Goal: Leave review/rating: Share an evaluation or opinion about a product, service, or content

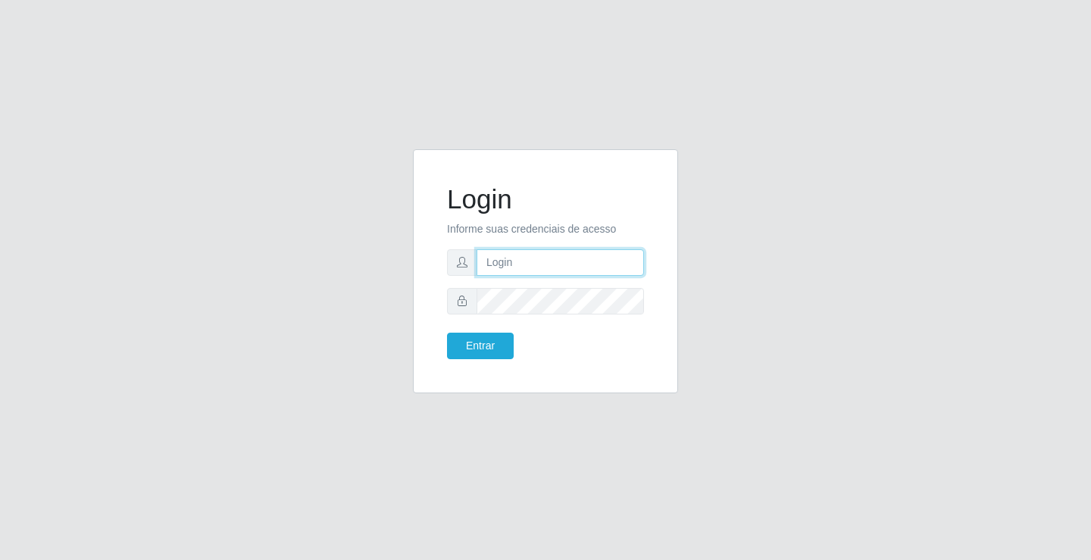
click at [536, 262] on input "text" at bounding box center [559, 262] width 167 height 27
type input "paulo@ideal"
click at [501, 341] on button "Entrar" at bounding box center [480, 345] width 67 height 27
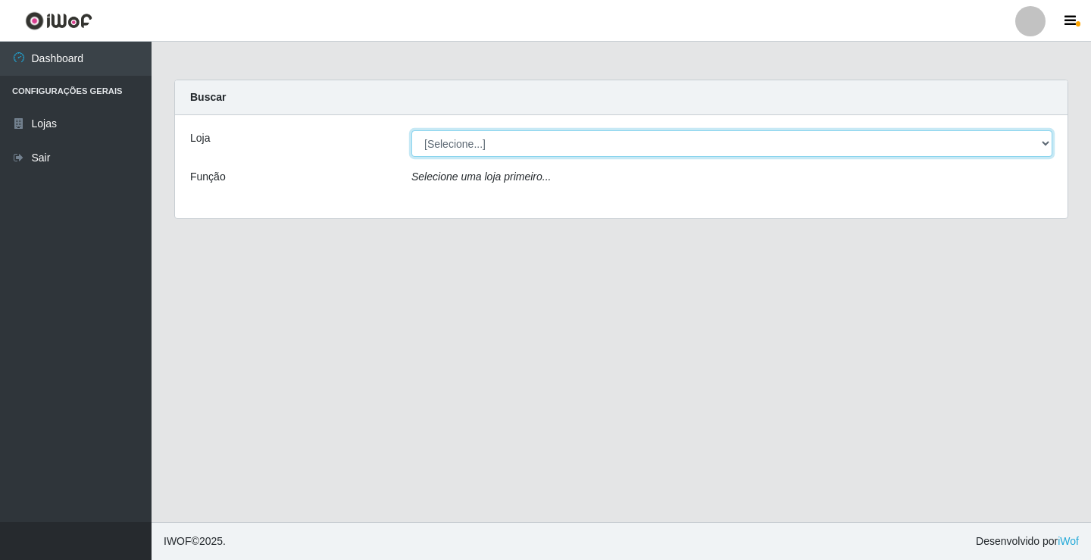
click at [439, 142] on select "[Selecione...] Ideal - Conceição" at bounding box center [731, 143] width 641 height 27
select select "231"
click at [411, 130] on select "[Selecione...] Ideal - Conceição" at bounding box center [731, 143] width 641 height 27
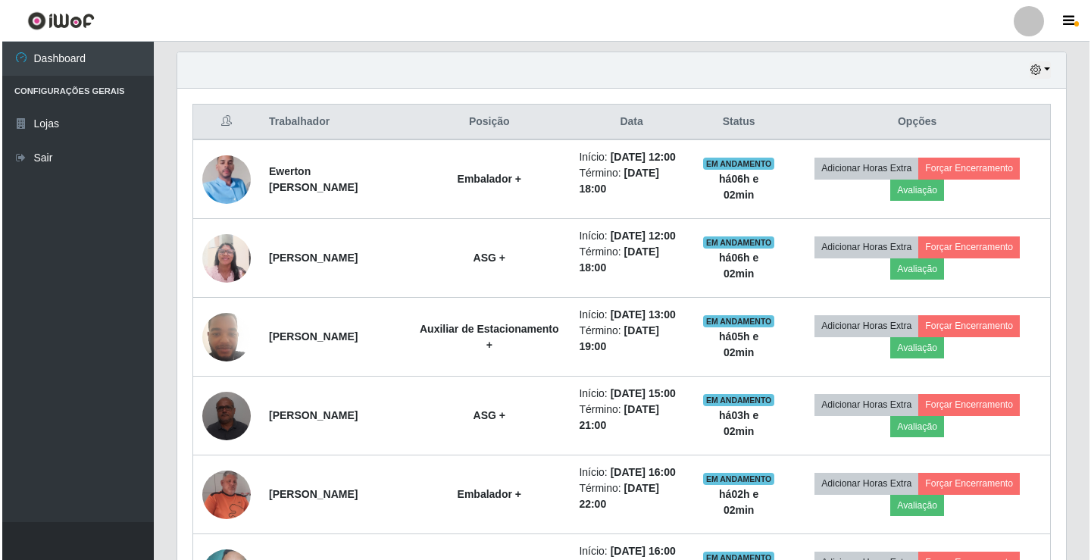
scroll to position [530, 0]
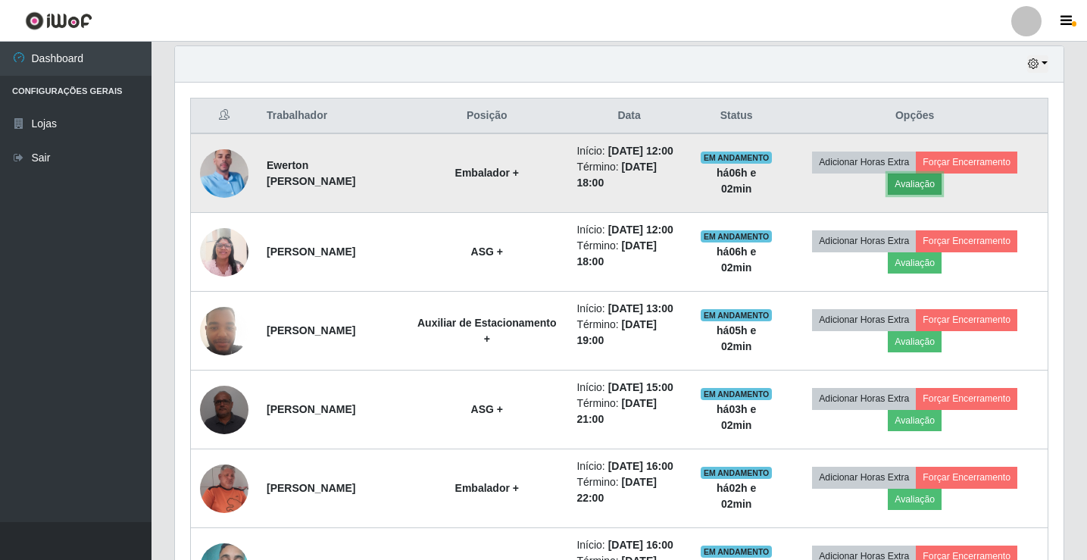
click at [939, 191] on button "Avaliação" at bounding box center [915, 183] width 54 height 21
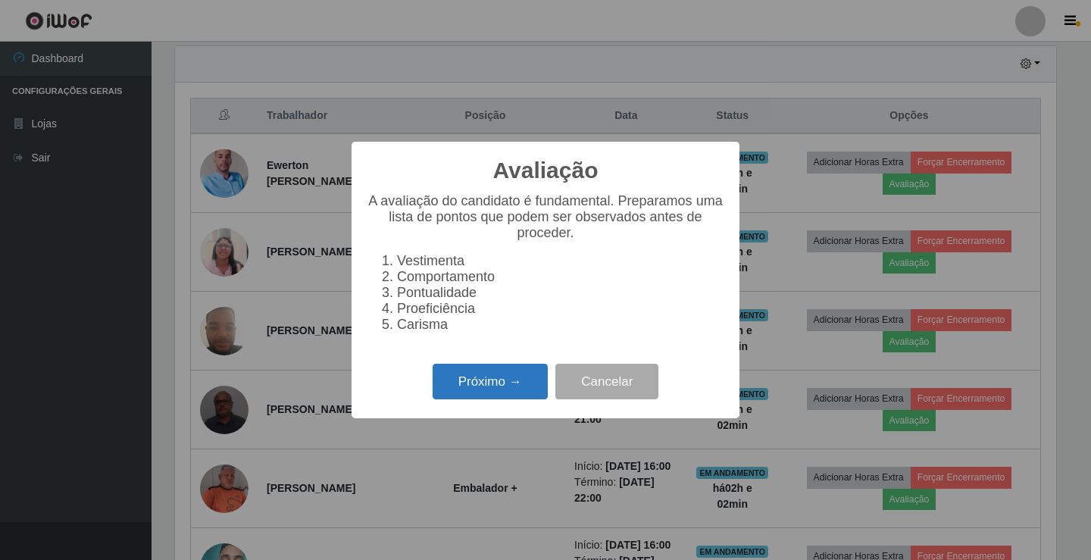
click at [499, 390] on button "Próximo →" at bounding box center [489, 382] width 115 height 36
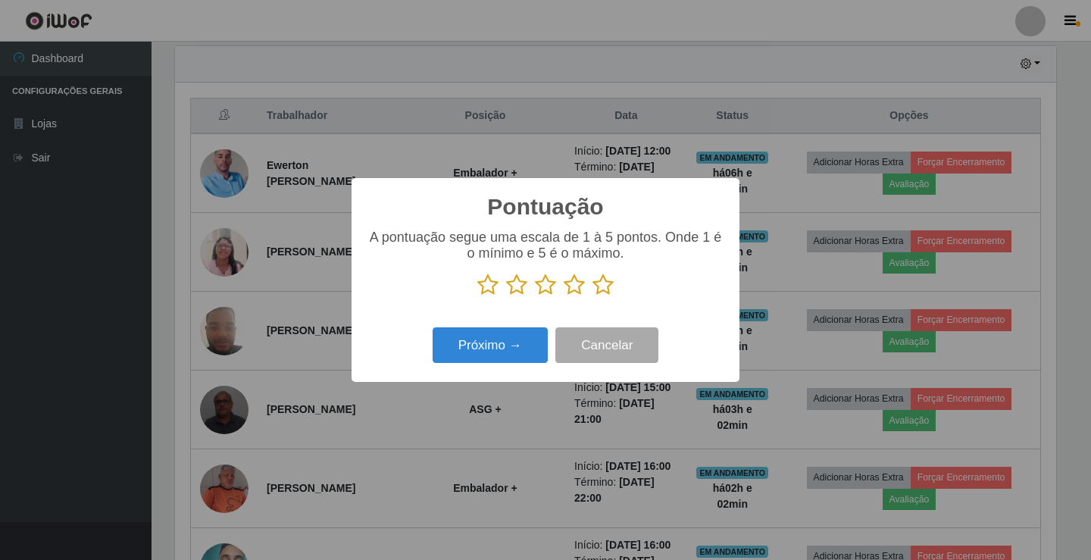
scroll to position [757038, 756472]
click at [579, 285] on icon at bounding box center [573, 284] width 21 height 23
click at [563, 296] on input "radio" at bounding box center [563, 296] width 0 height 0
click at [502, 356] on button "Próximo →" at bounding box center [489, 345] width 115 height 36
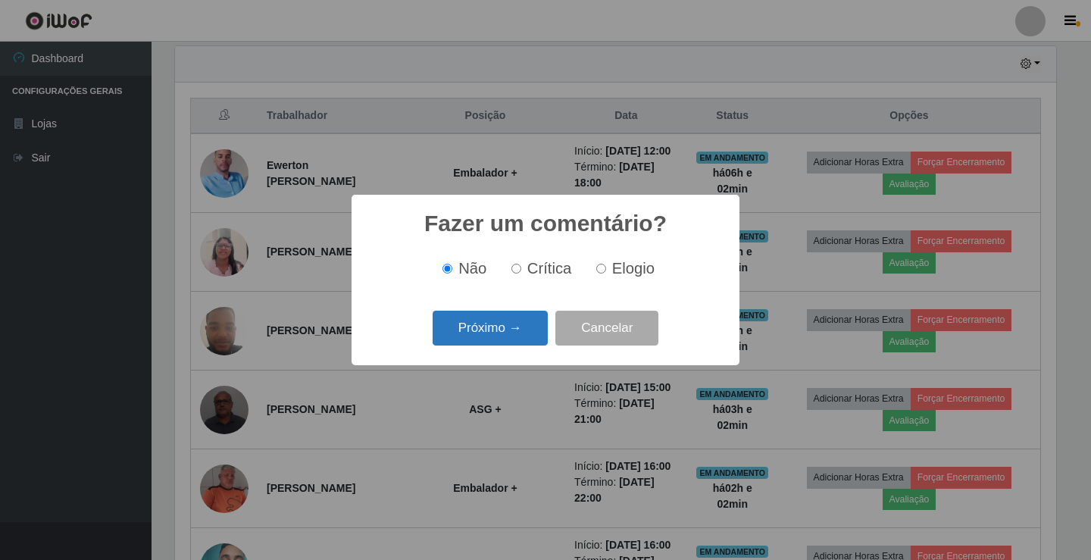
click at [515, 337] on button "Próximo →" at bounding box center [489, 329] width 115 height 36
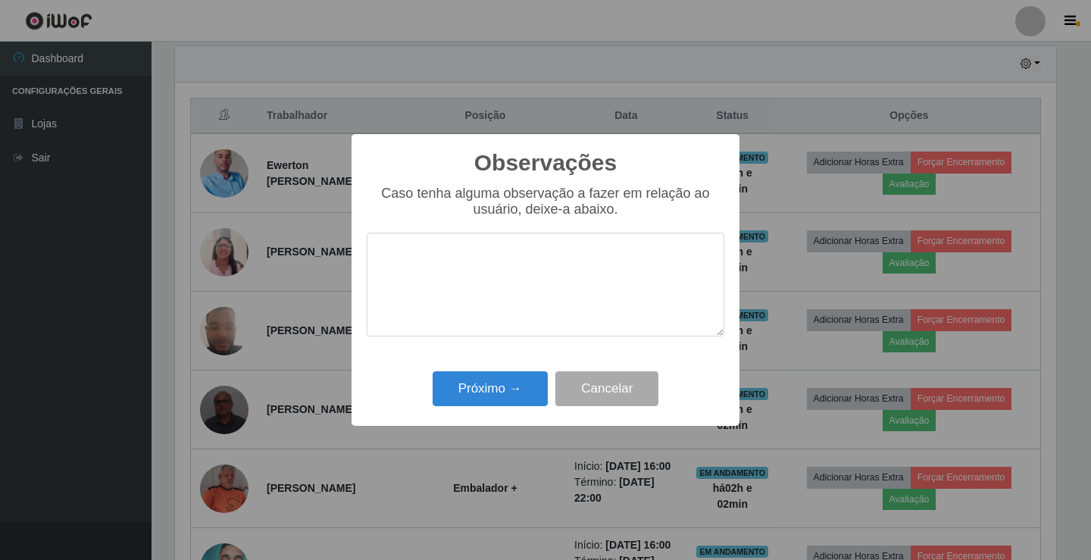
click at [597, 272] on textarea at bounding box center [545, 285] width 357 height 104
type textarea "bom trabalho"
click at [482, 392] on button "Próximo →" at bounding box center [489, 389] width 115 height 36
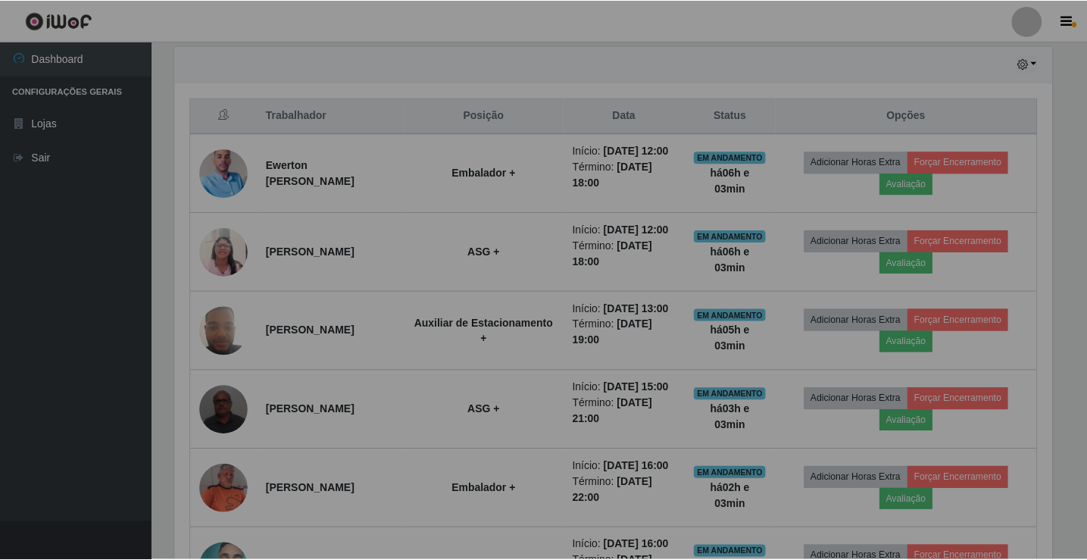
scroll to position [314, 888]
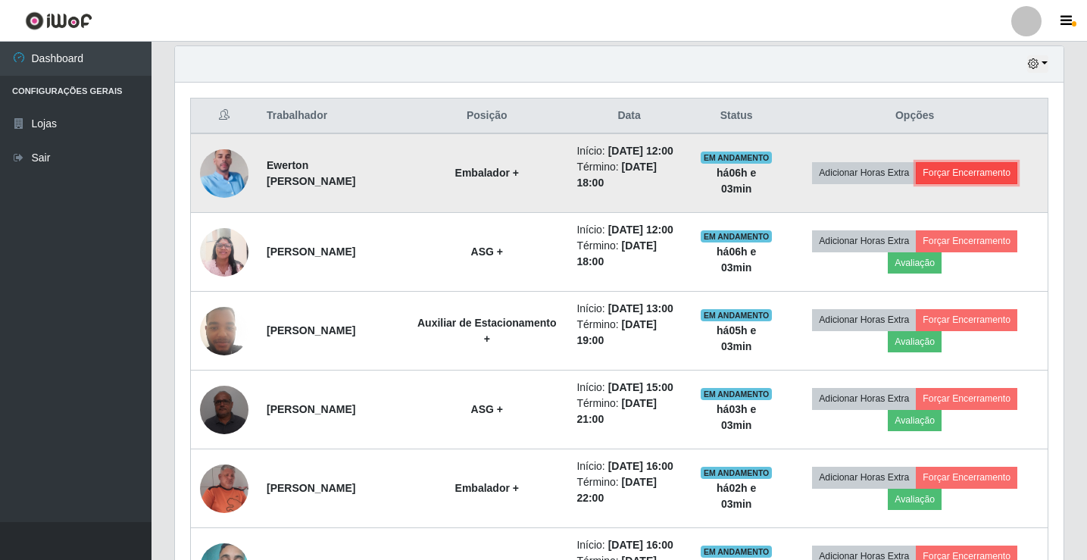
click at [994, 176] on button "Forçar Encerramento" at bounding box center [966, 172] width 101 height 21
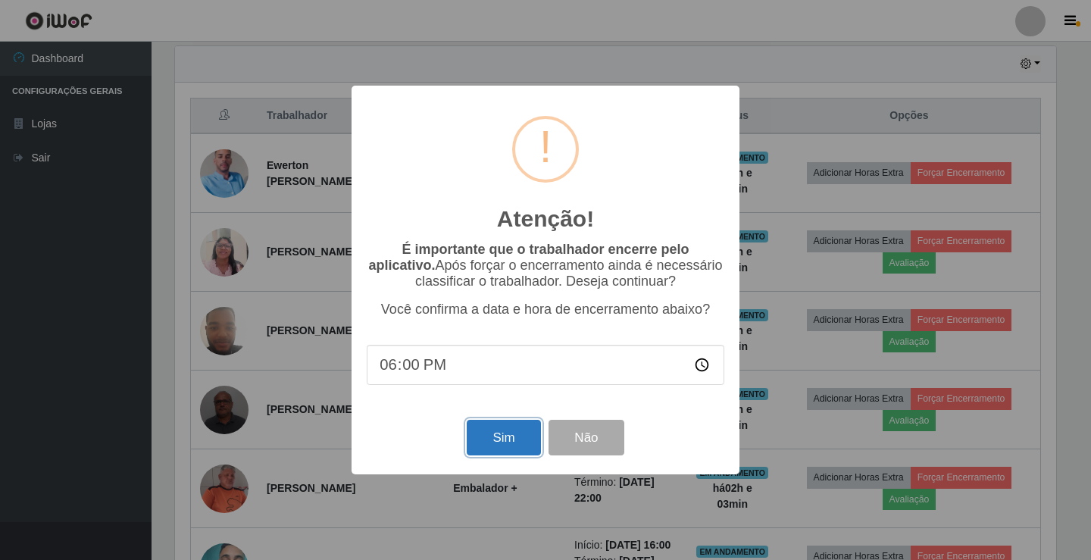
click at [504, 437] on button "Sim" at bounding box center [503, 438] width 73 height 36
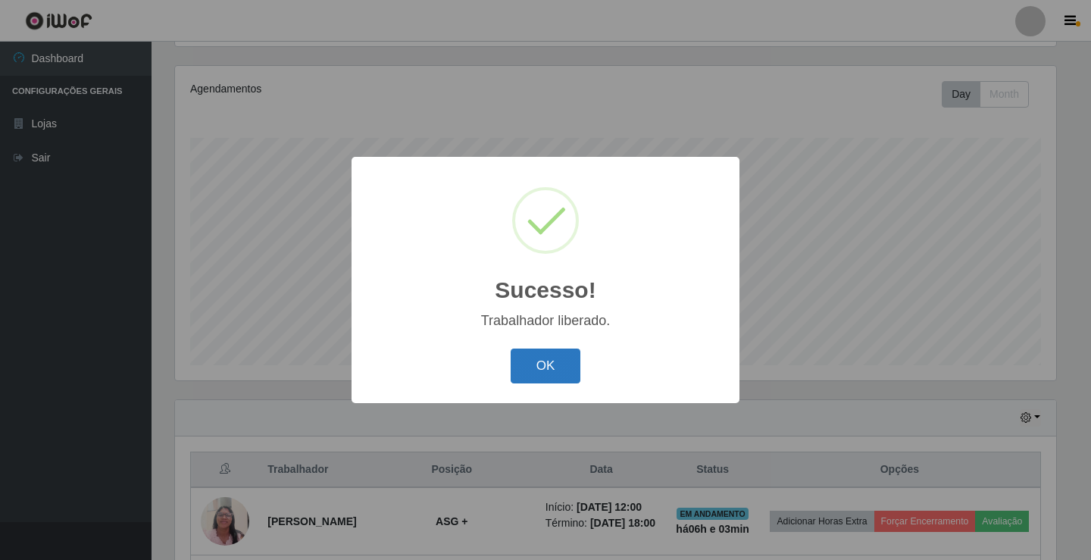
click at [552, 357] on button "OK" at bounding box center [545, 366] width 70 height 36
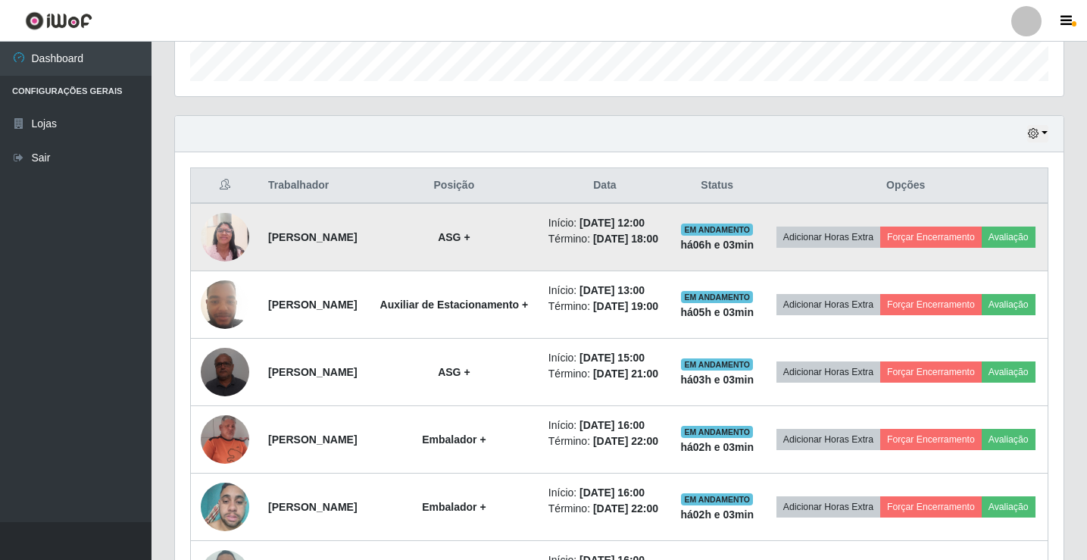
scroll to position [385, 0]
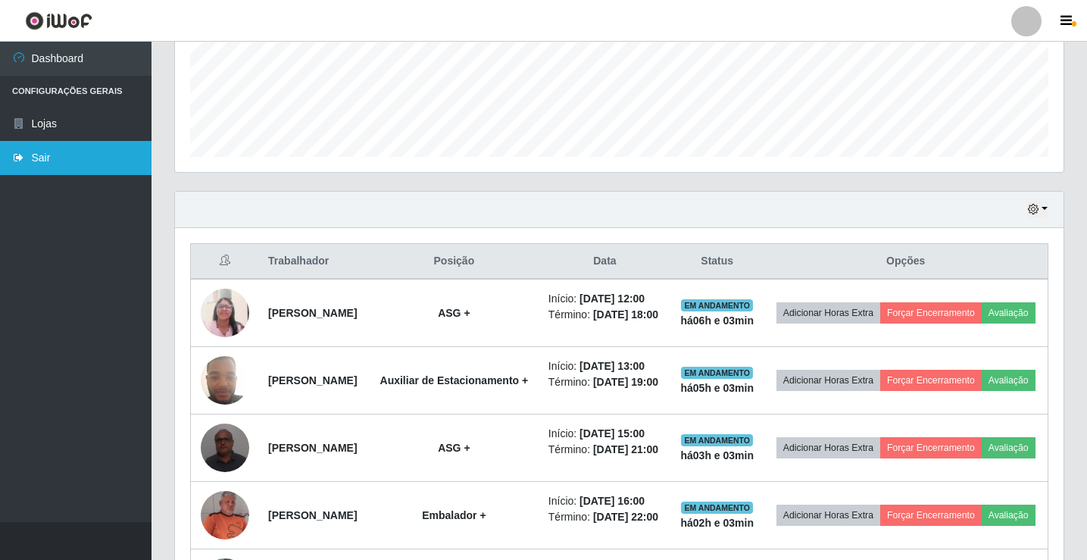
click at [39, 157] on link "Sair" at bounding box center [75, 158] width 151 height 34
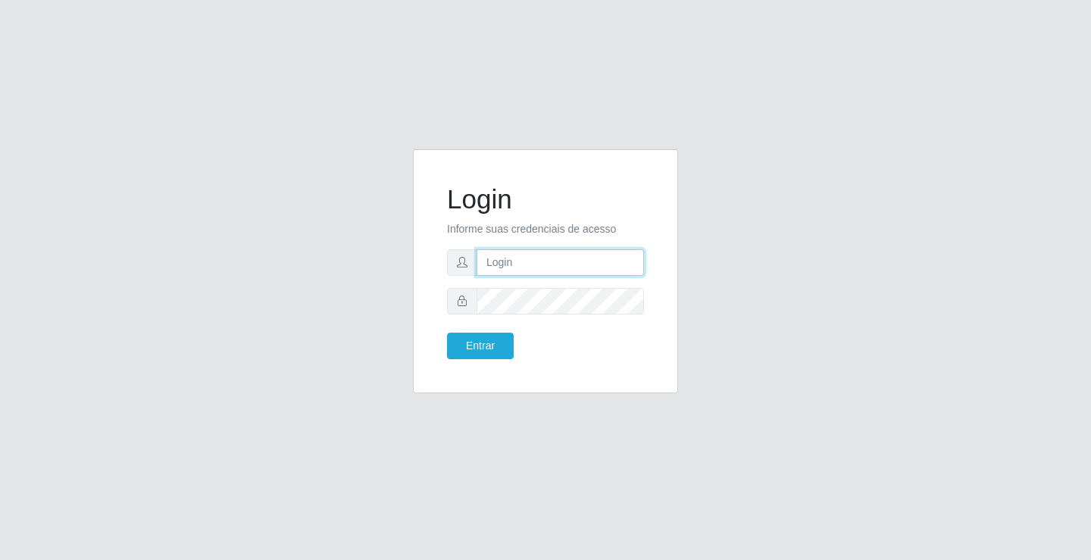
click at [542, 264] on input "text" at bounding box center [559, 262] width 167 height 27
type input "zivaneide@ideal"
click at [447, 332] on button "Entrar" at bounding box center [480, 345] width 67 height 27
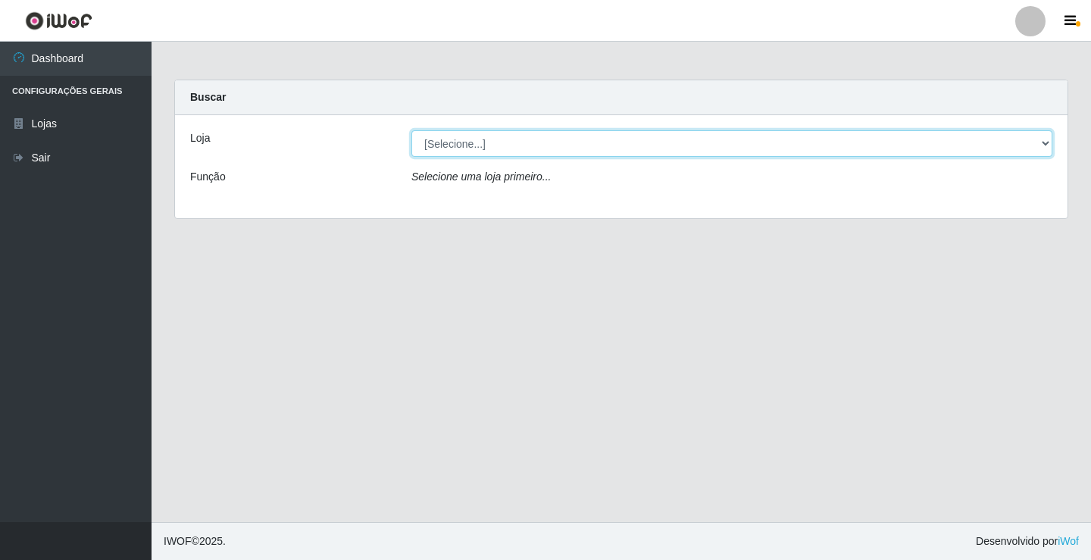
click at [460, 143] on select "[Selecione...] Ideal - Conceição" at bounding box center [731, 143] width 641 height 27
select select "231"
click at [411, 130] on select "[Selecione...] Ideal - Conceição" at bounding box center [731, 143] width 641 height 27
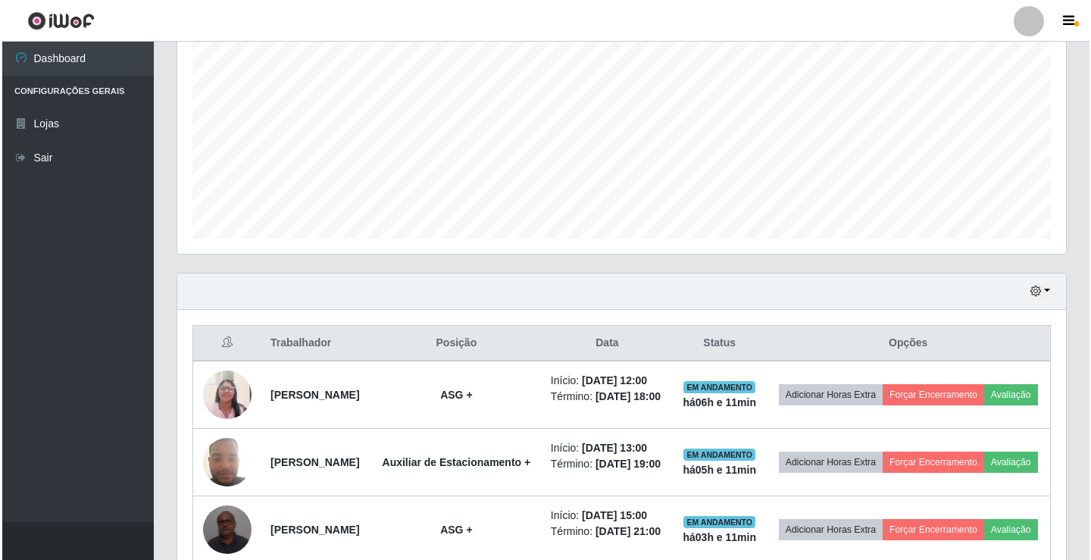
scroll to position [454, 0]
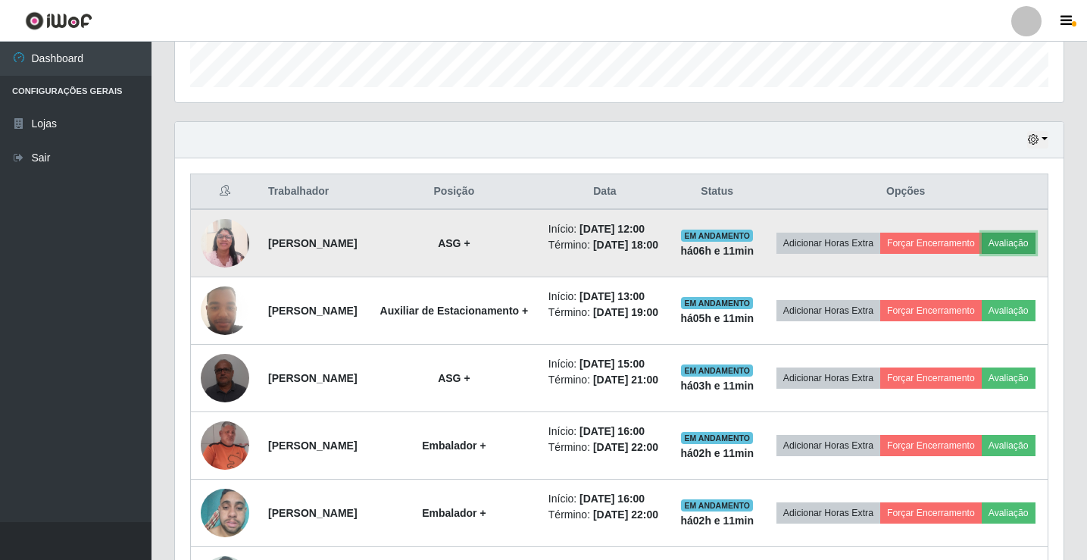
click at [982, 254] on button "Avaliação" at bounding box center [1009, 243] width 54 height 21
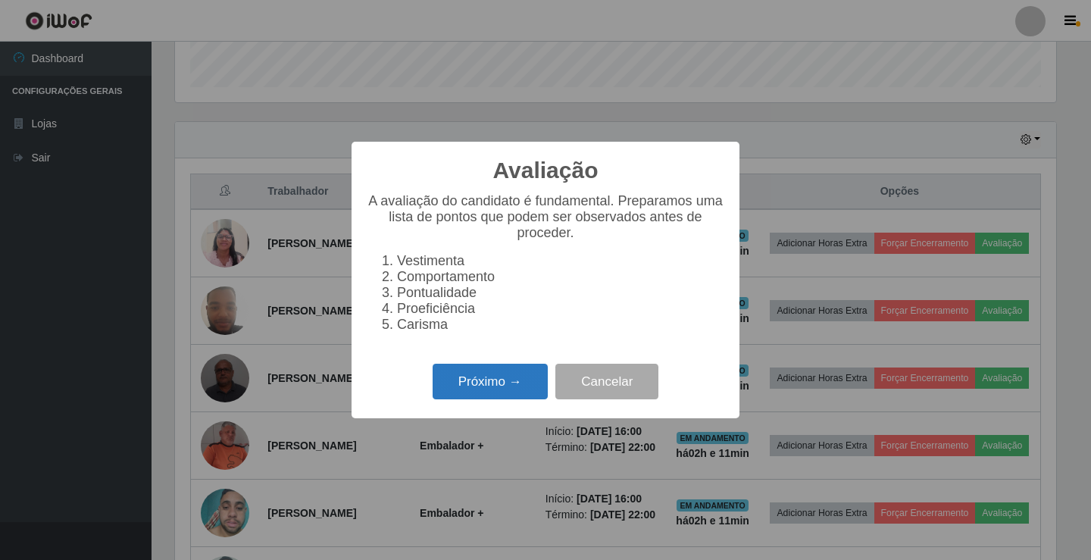
click at [492, 377] on button "Próximo →" at bounding box center [489, 382] width 115 height 36
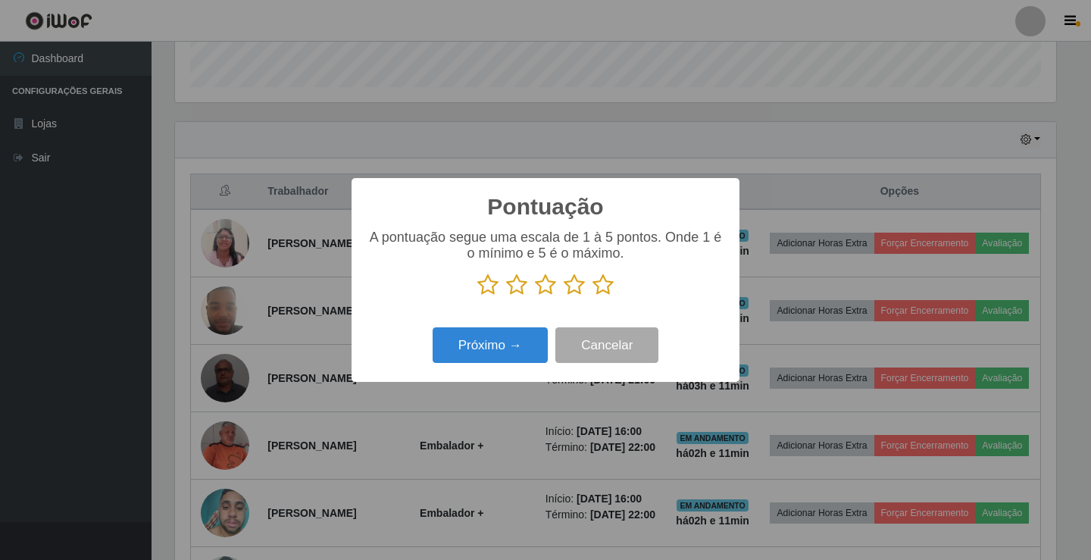
click at [599, 287] on icon at bounding box center [602, 284] width 21 height 23
click at [592, 296] on input "radio" at bounding box center [592, 296] width 0 height 0
click at [532, 335] on button "Próximo →" at bounding box center [489, 345] width 115 height 36
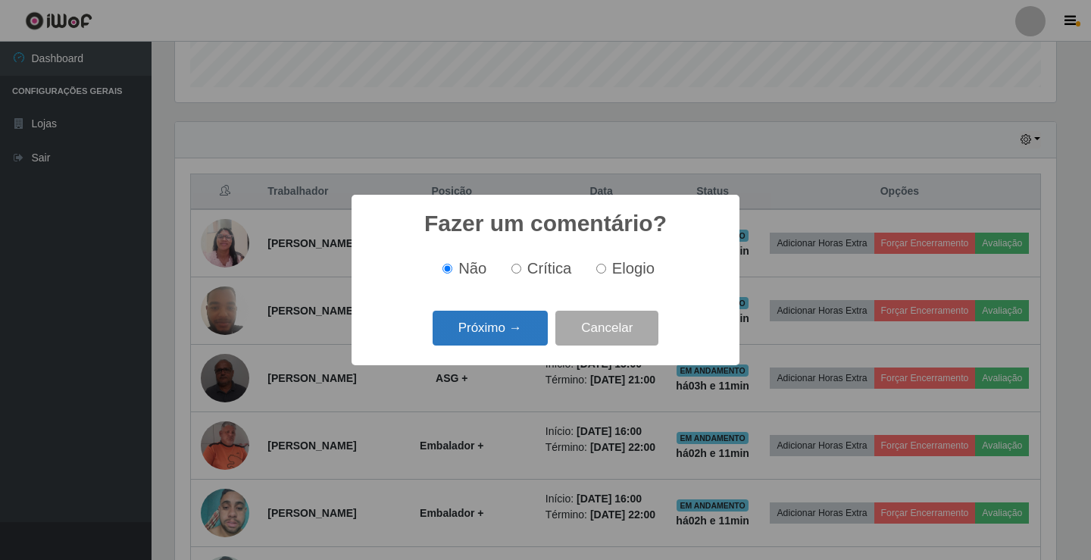
click at [512, 332] on button "Próximo →" at bounding box center [489, 329] width 115 height 36
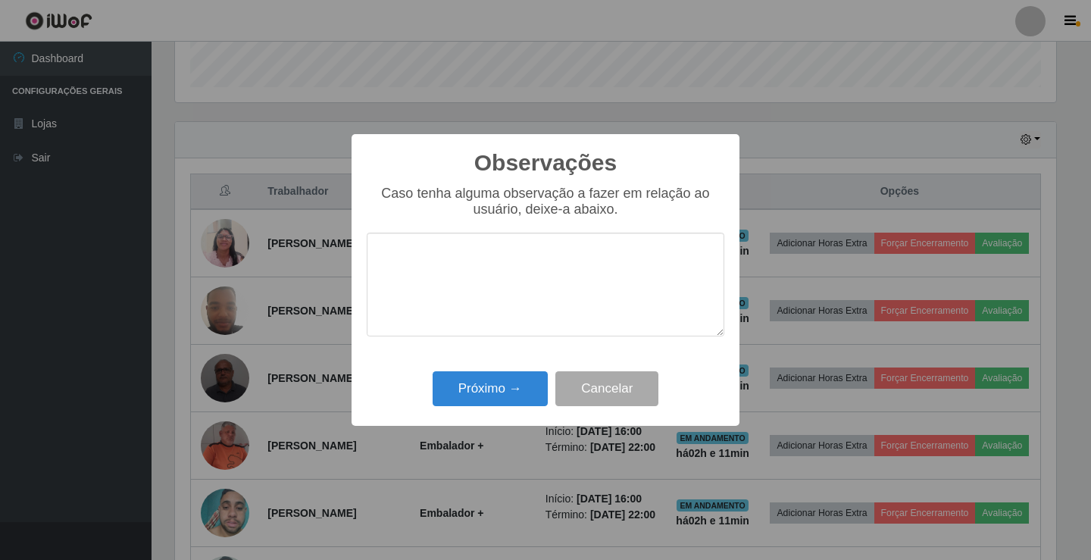
click at [527, 301] on textarea at bounding box center [545, 285] width 357 height 104
type textarea "ativo"
click at [498, 389] on button "Próximo →" at bounding box center [489, 389] width 115 height 36
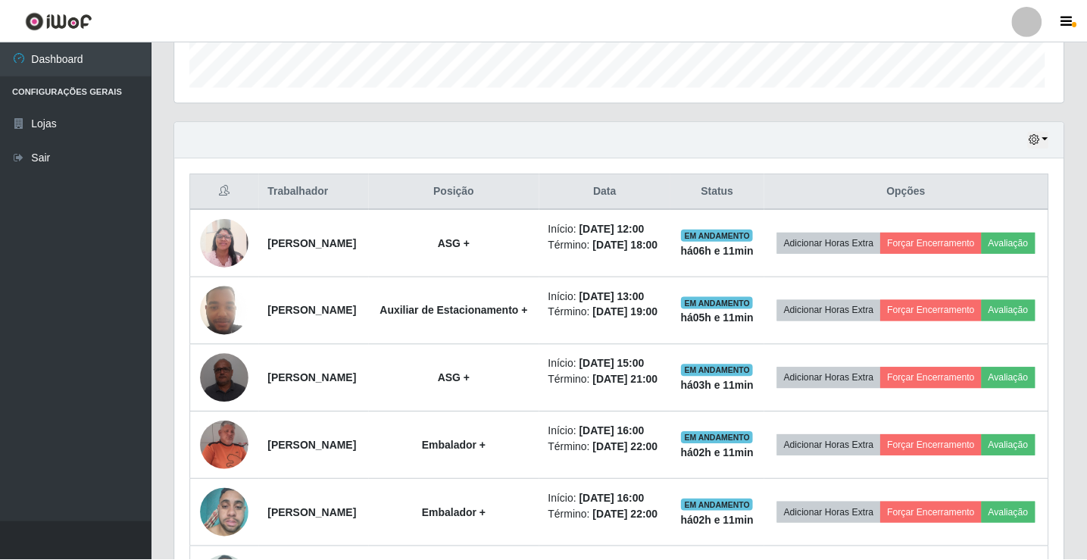
scroll to position [314, 888]
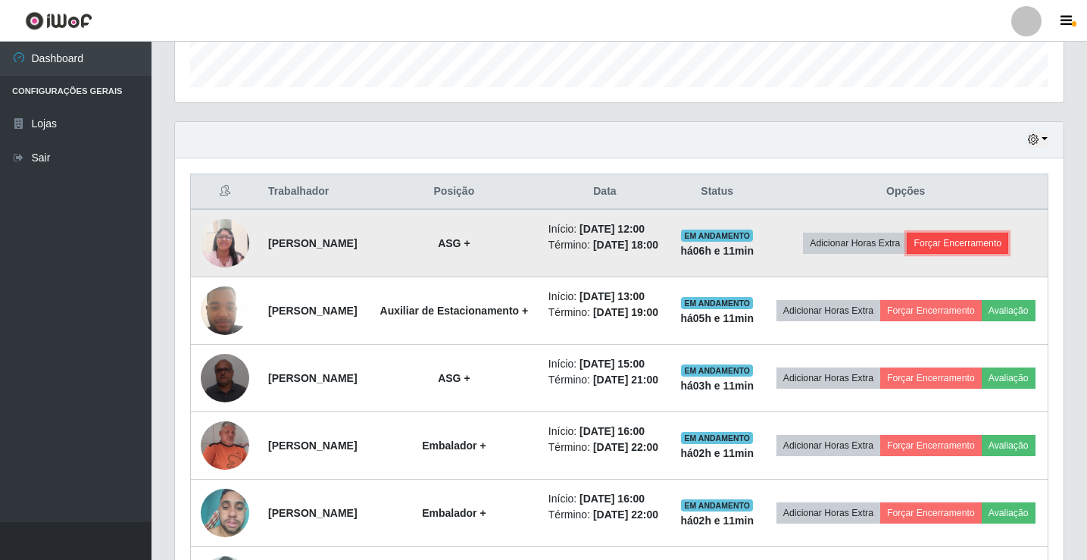
click at [963, 254] on button "Forçar Encerramento" at bounding box center [957, 243] width 101 height 21
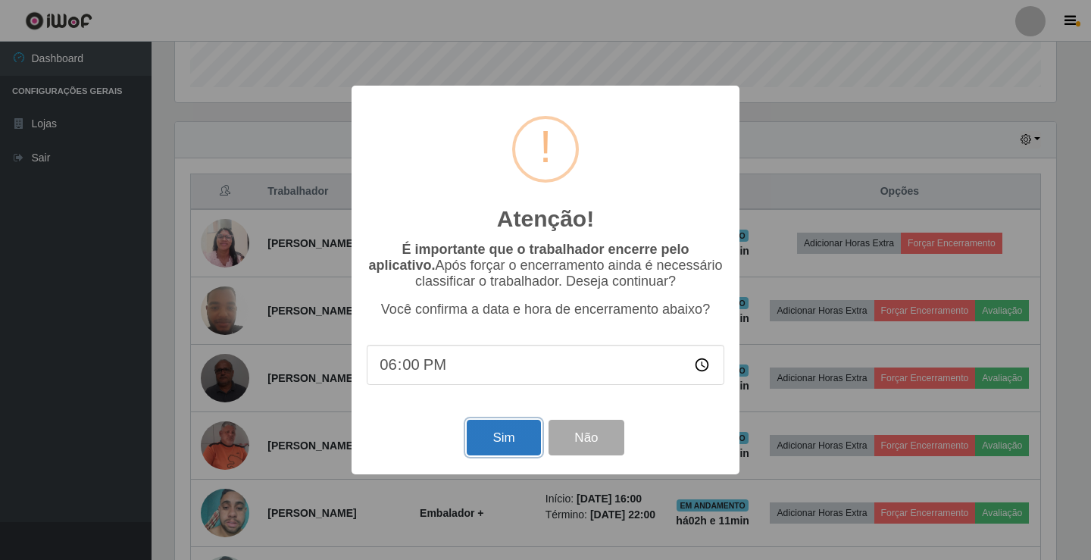
click at [511, 446] on button "Sim" at bounding box center [503, 438] width 73 height 36
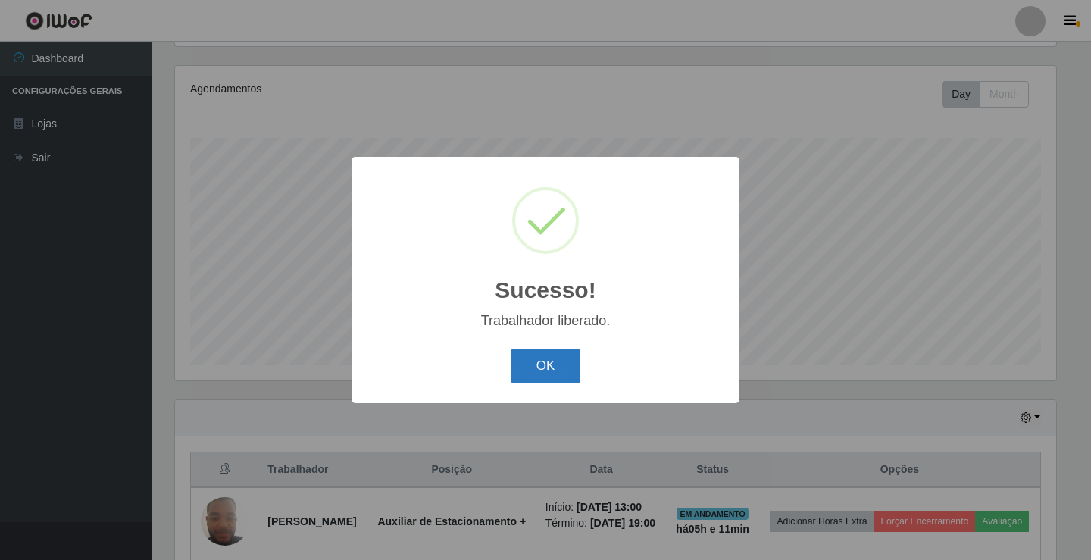
click at [563, 362] on button "OK" at bounding box center [545, 366] width 70 height 36
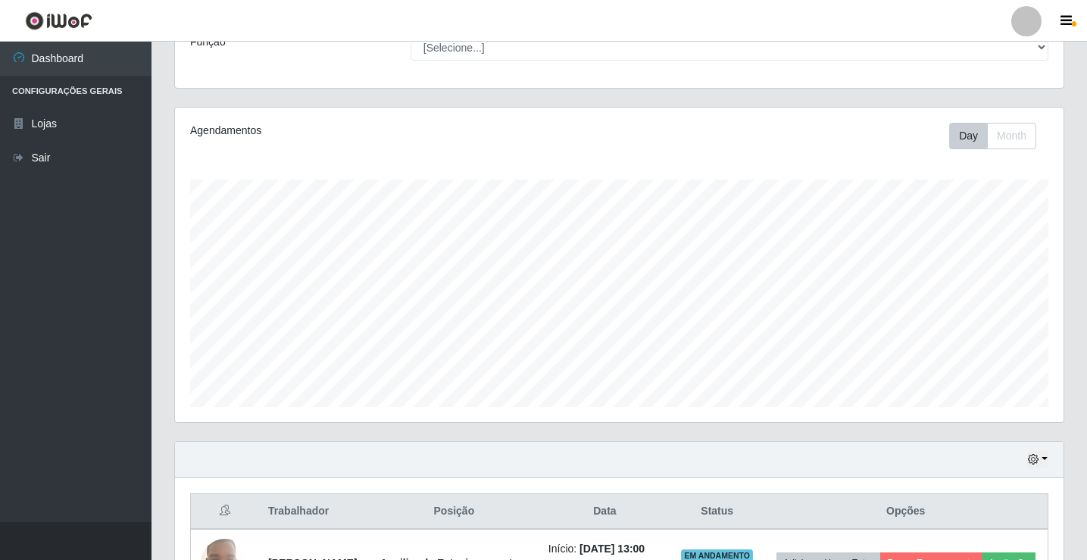
scroll to position [214, 0]
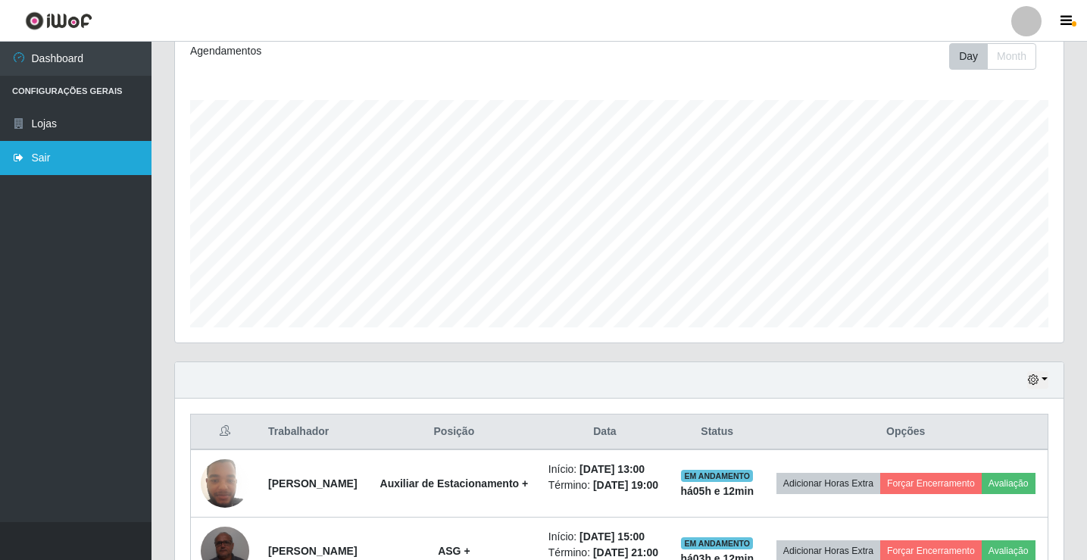
click at [40, 152] on link "Sair" at bounding box center [75, 158] width 151 height 34
